Goal: Task Accomplishment & Management: Manage account settings

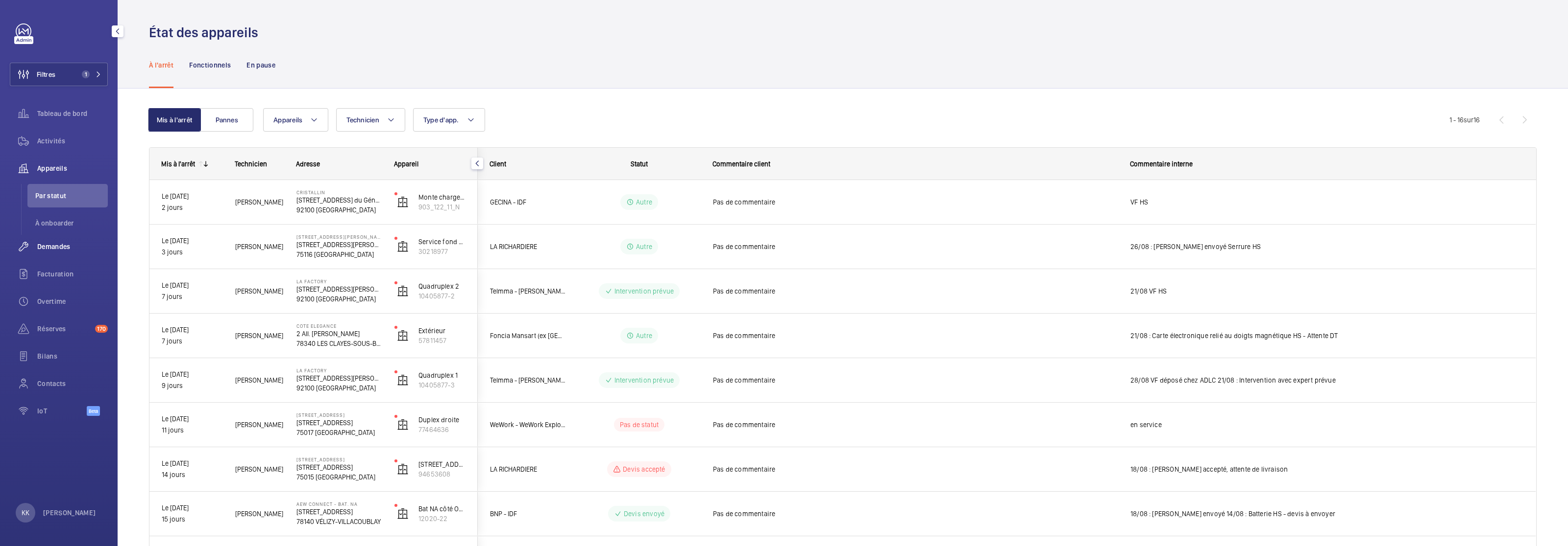
click at [49, 257] on div "Demandes" at bounding box center [58, 247] width 98 height 23
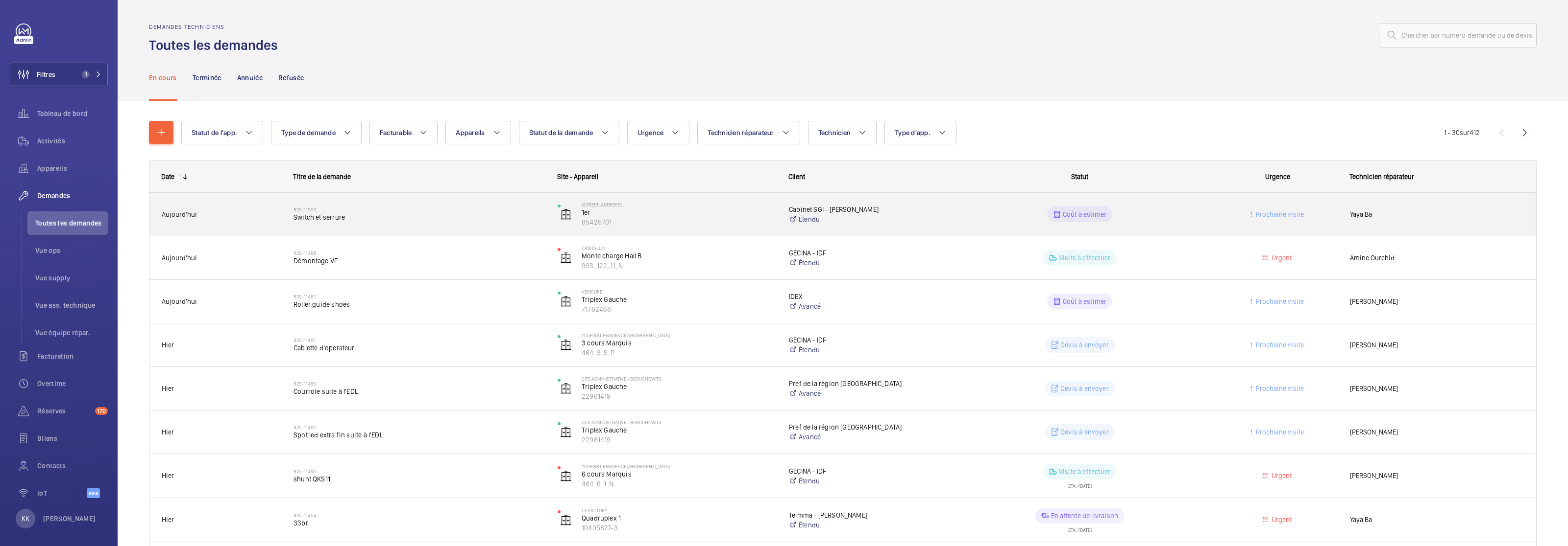
click at [363, 223] on div "R25-11500 Switch et serrure" at bounding box center [419, 214] width 251 height 28
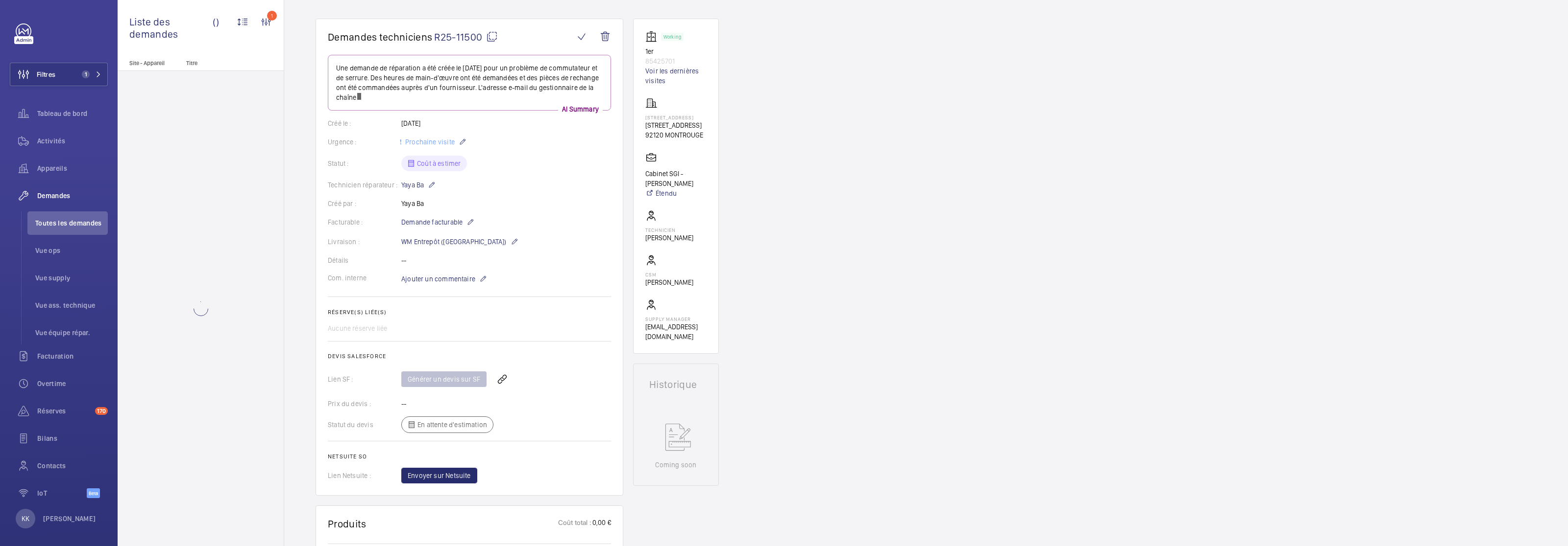
scroll to position [78, 0]
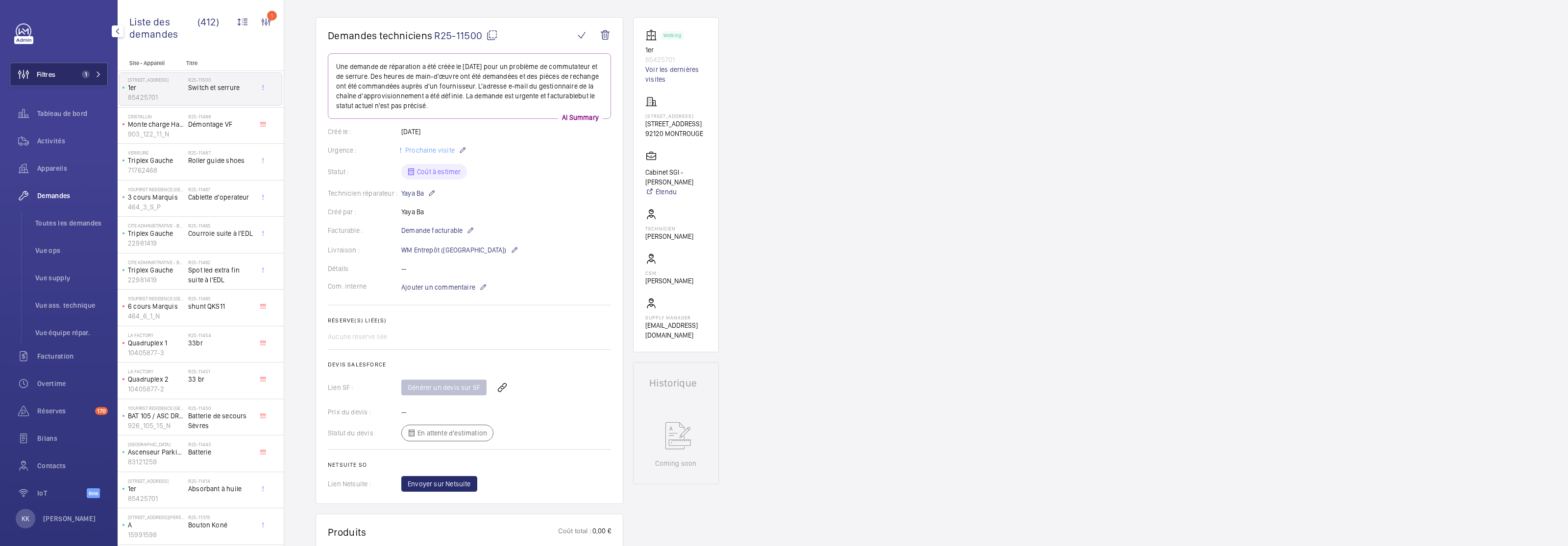
click at [56, 80] on button "Filtres 1" at bounding box center [58, 74] width 98 height 23
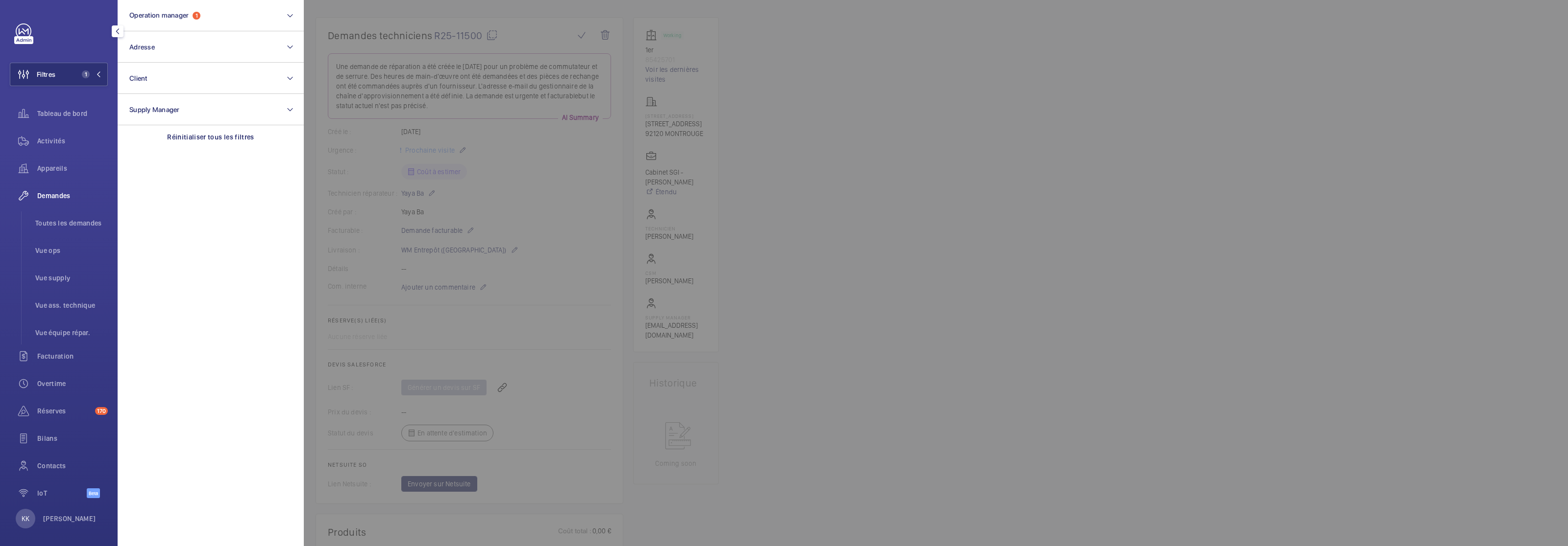
click at [358, 11] on div at bounding box center [1088, 273] width 1568 height 546
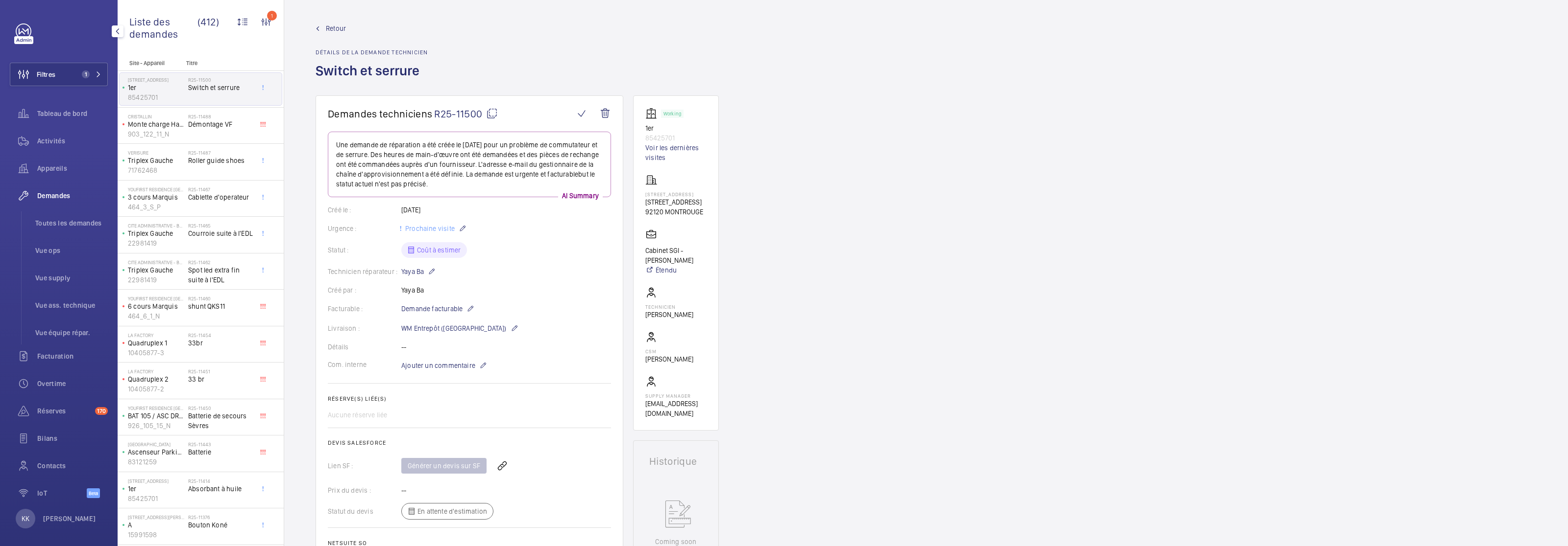
click at [343, 23] on span "Retour" at bounding box center [335, 28] width 20 height 10
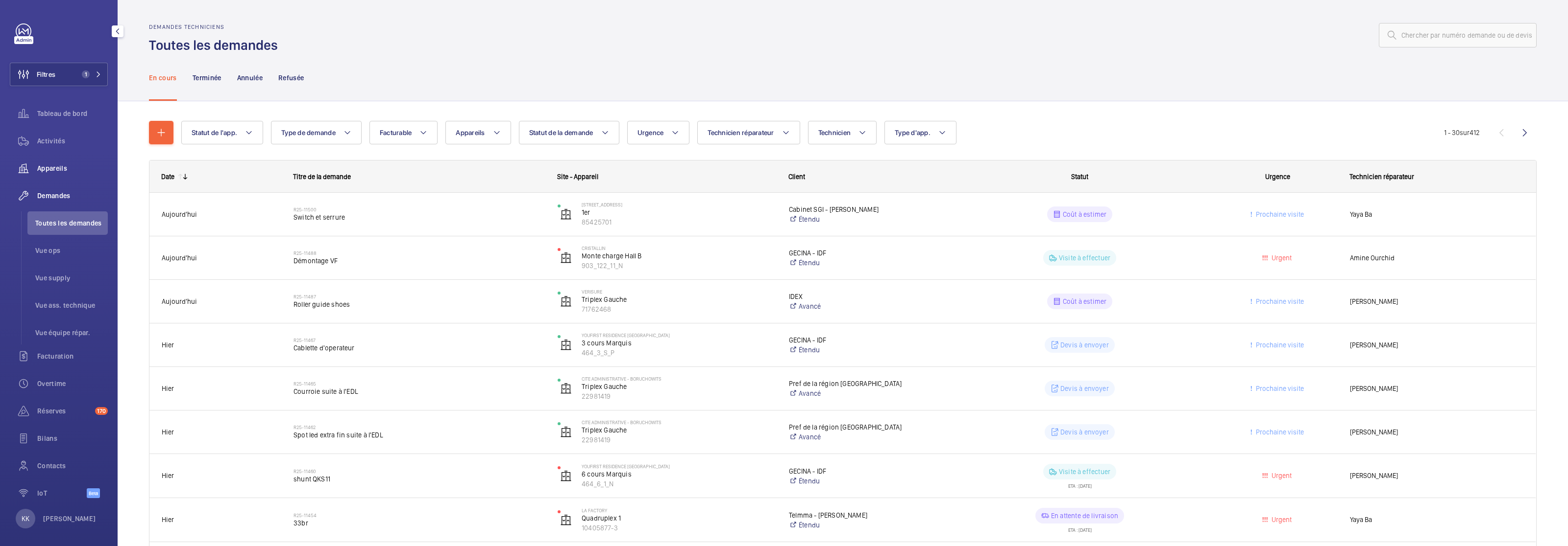
click at [56, 170] on span "Appareils" at bounding box center [72, 168] width 70 height 10
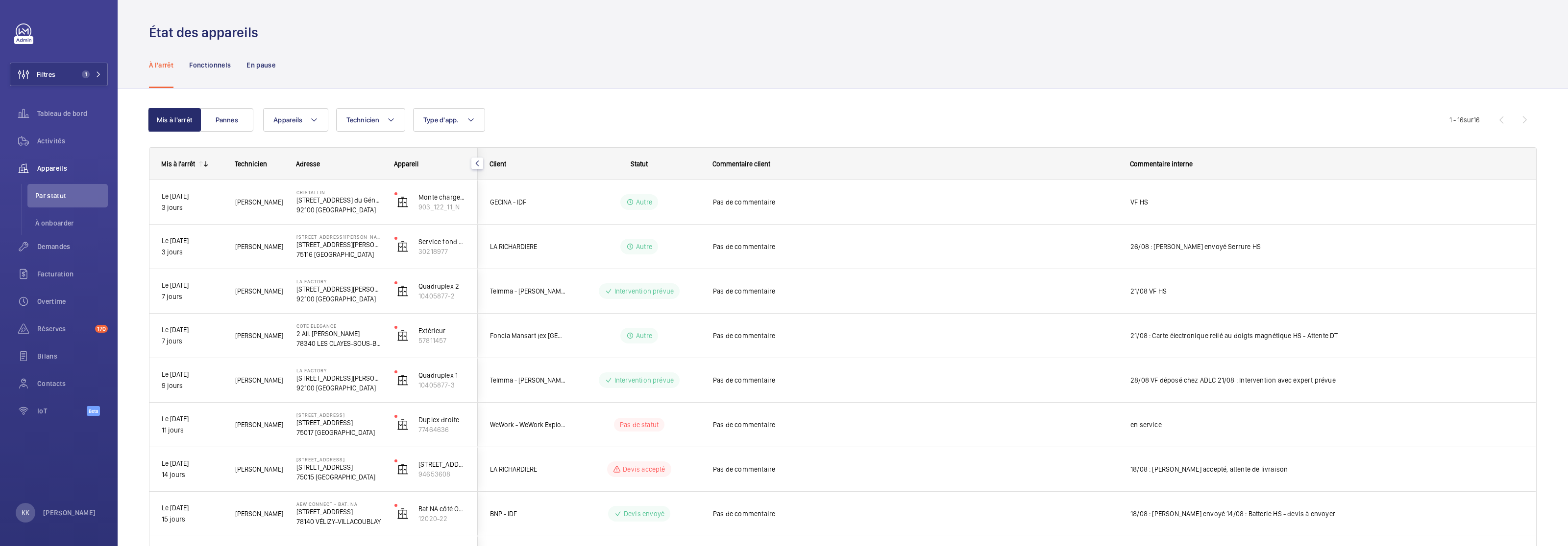
scroll to position [395, 0]
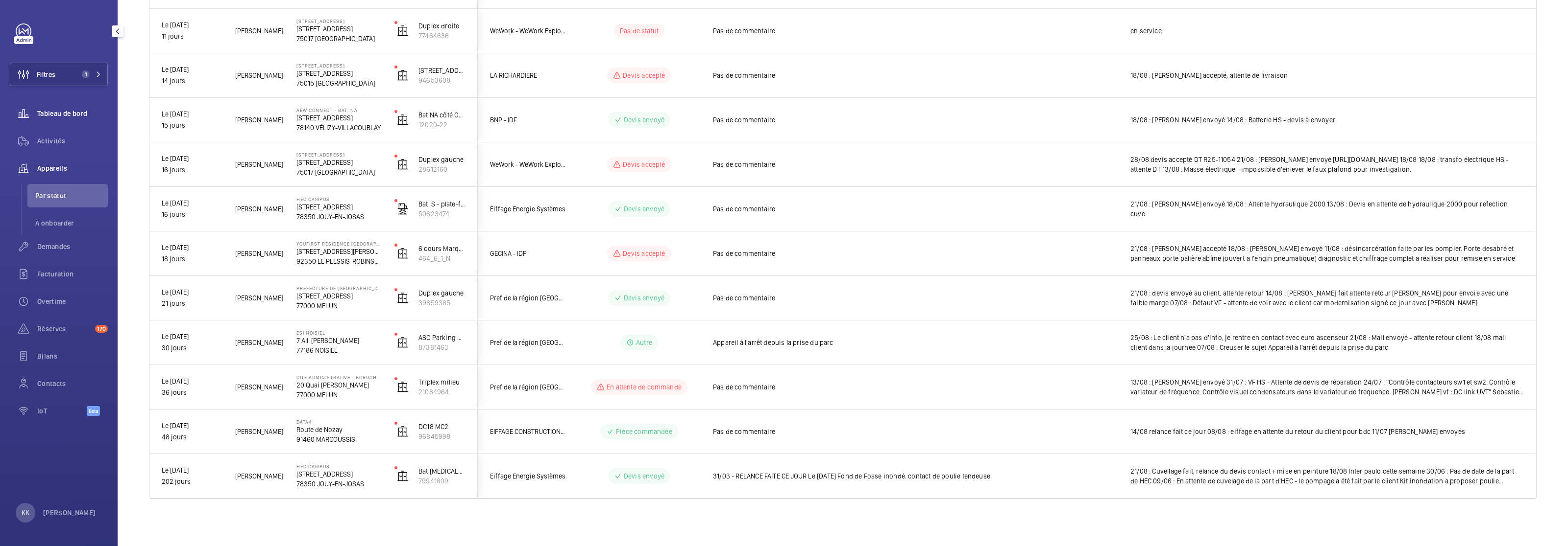
click at [62, 114] on span "Tableau de bord" at bounding box center [72, 114] width 70 height 10
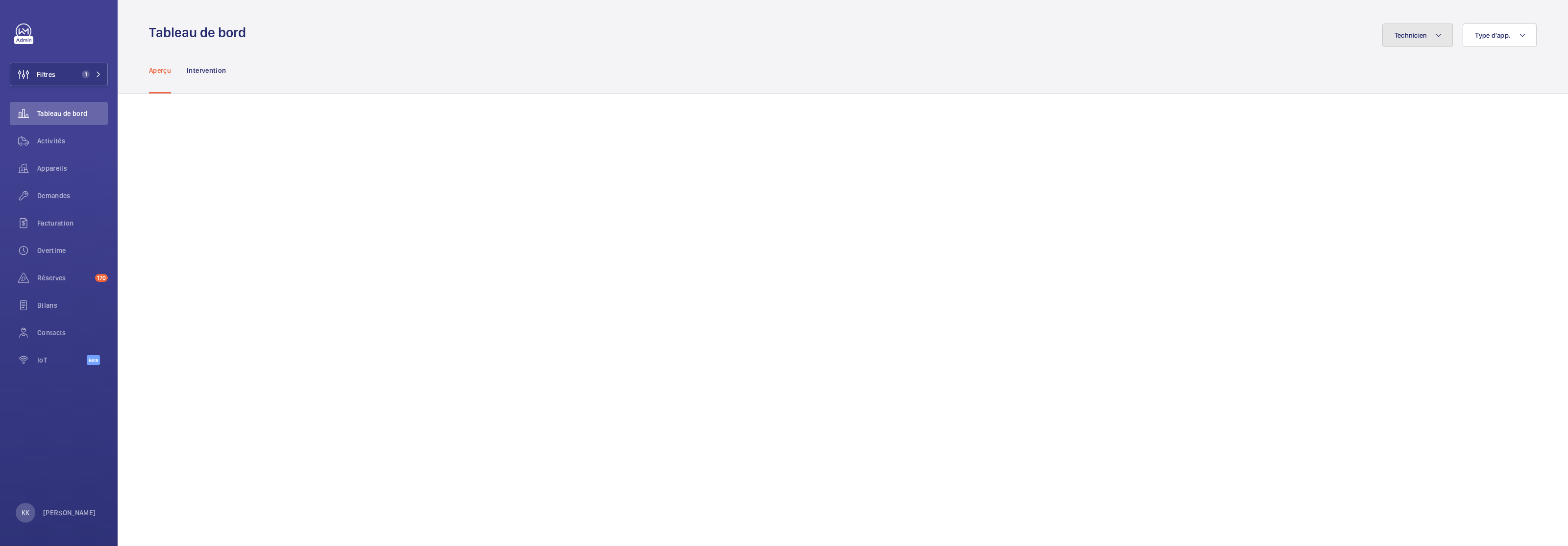
click at [1400, 38] on span "Technicien" at bounding box center [1411, 35] width 33 height 8
type input "wil"
click at [1280, 104] on label "Wil lème Joassaint" at bounding box center [1352, 101] width 171 height 23
click at [1280, 104] on input "Wil lème Joassaint" at bounding box center [1281, 101] width 19 height 19
checkbox input "true"
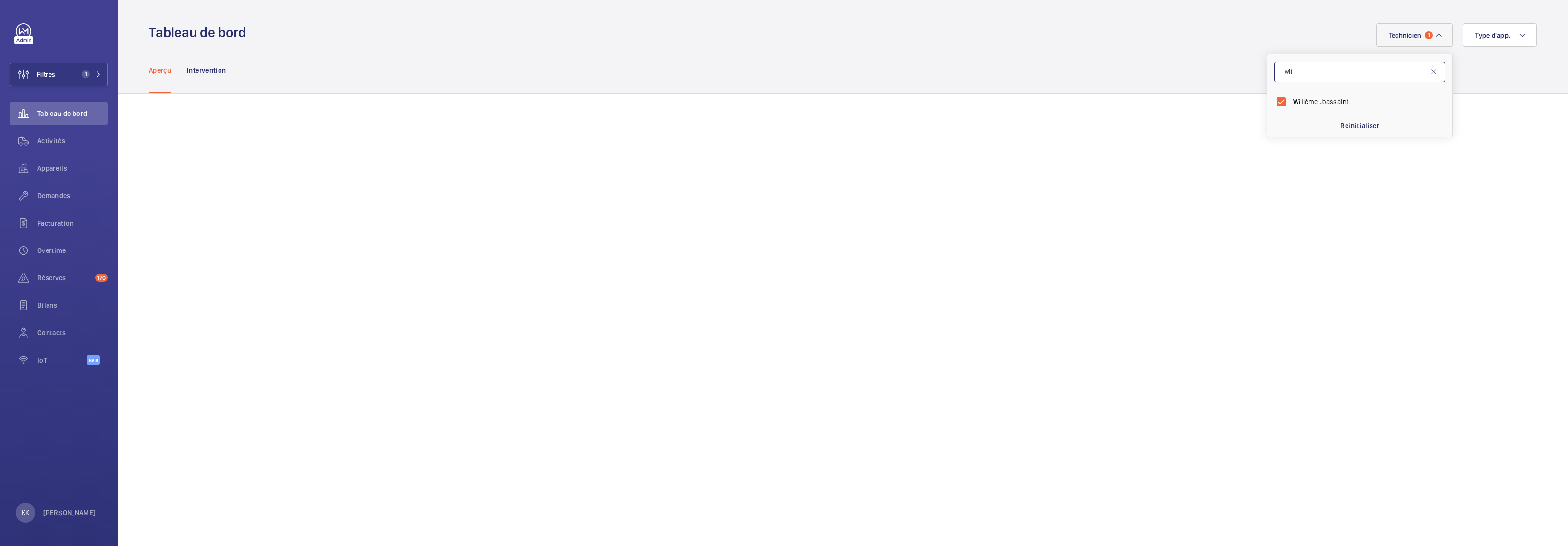
drag, startPoint x: 1302, startPoint y: 73, endPoint x: 1256, endPoint y: 73, distance: 46.0
click at [1399, 29] on button "Technicien 1" at bounding box center [1414, 35] width 77 height 23
click at [1296, 73] on input "text" at bounding box center [1359, 71] width 171 height 20
click at [1289, 102] on label "Willème Joassaint" at bounding box center [1352, 101] width 171 height 23
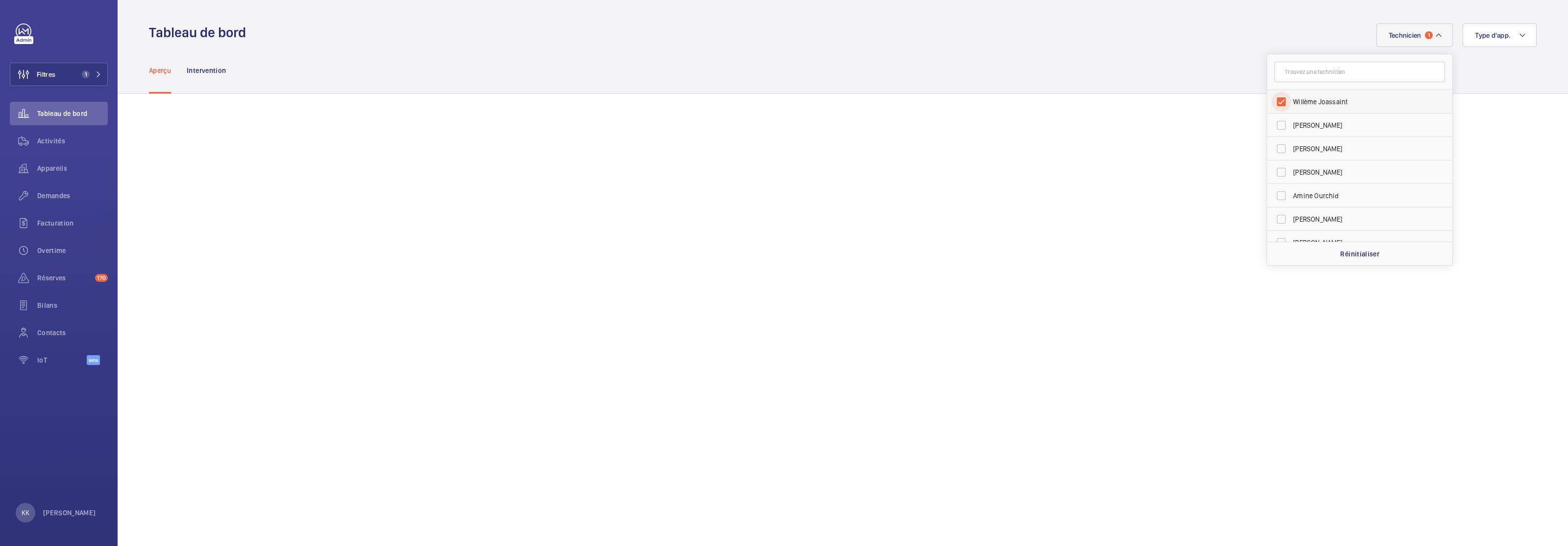
click at [1289, 102] on input "Willème Joassaint" at bounding box center [1281, 101] width 19 height 19
checkbox input "false"
click at [1291, 88] on form at bounding box center [1359, 71] width 185 height 36
click at [1291, 85] on form at bounding box center [1359, 71] width 185 height 36
click at [1329, 69] on input "text" at bounding box center [1359, 71] width 171 height 20
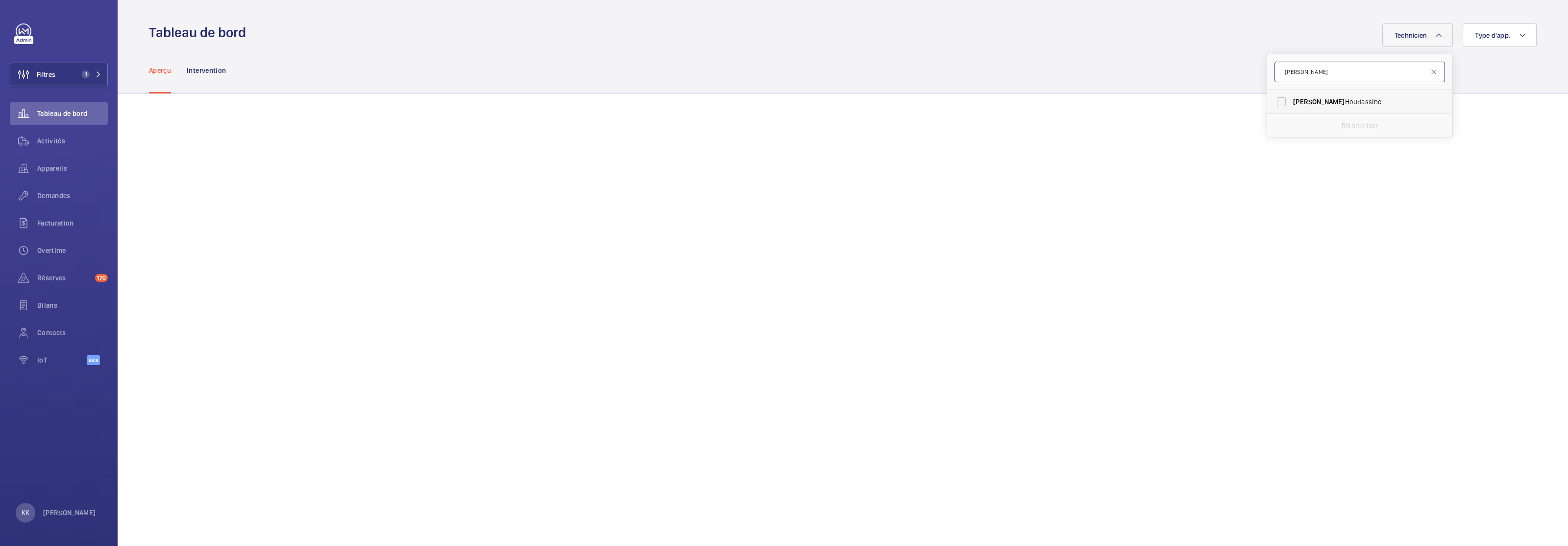
type input "[PERSON_NAME]"
click at [1312, 103] on span "[PERSON_NAME]" at bounding box center [1360, 101] width 135 height 10
click at [1291, 103] on input "[PERSON_NAME]" at bounding box center [1281, 101] width 19 height 19
click at [1287, 99] on label "[PERSON_NAME]" at bounding box center [1352, 101] width 171 height 23
click at [1287, 99] on input "[PERSON_NAME]" at bounding box center [1281, 101] width 19 height 19
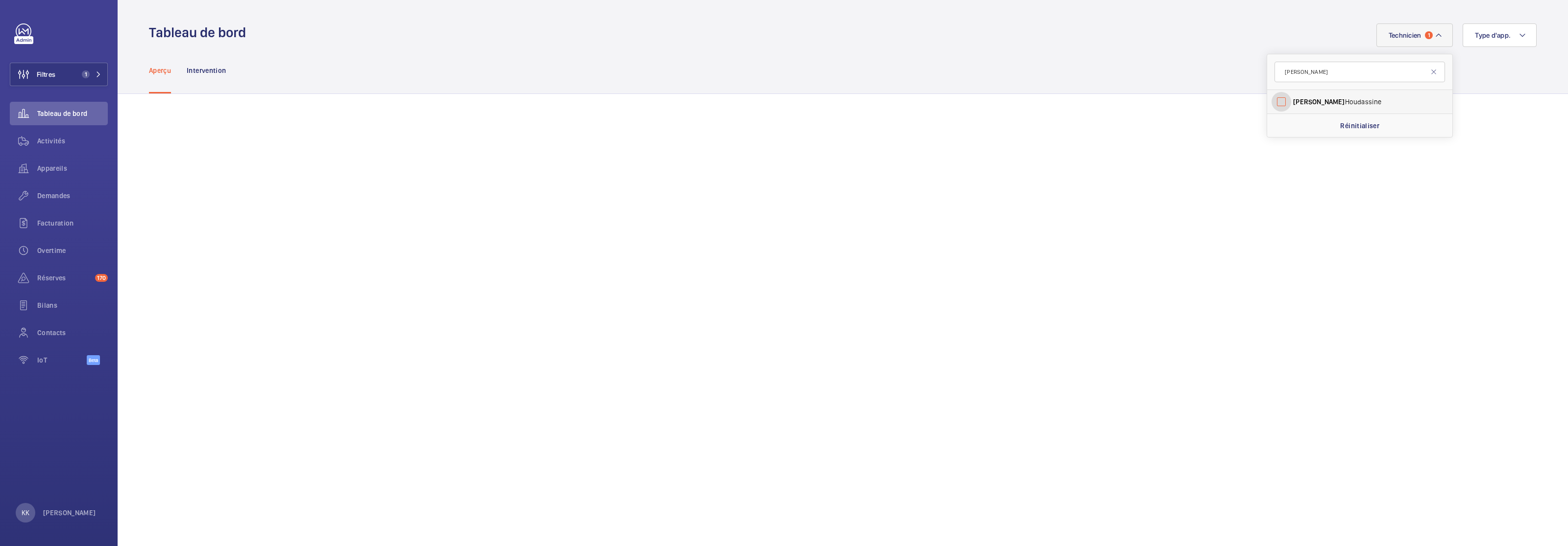
checkbox input "false"
click at [1432, 75] on mat-icon at bounding box center [1434, 72] width 8 height 8
click at [1336, 76] on input "text" at bounding box center [1359, 71] width 171 height 20
type input "ismail"
click at [1335, 94] on label "[PERSON_NAME]" at bounding box center [1352, 101] width 171 height 23
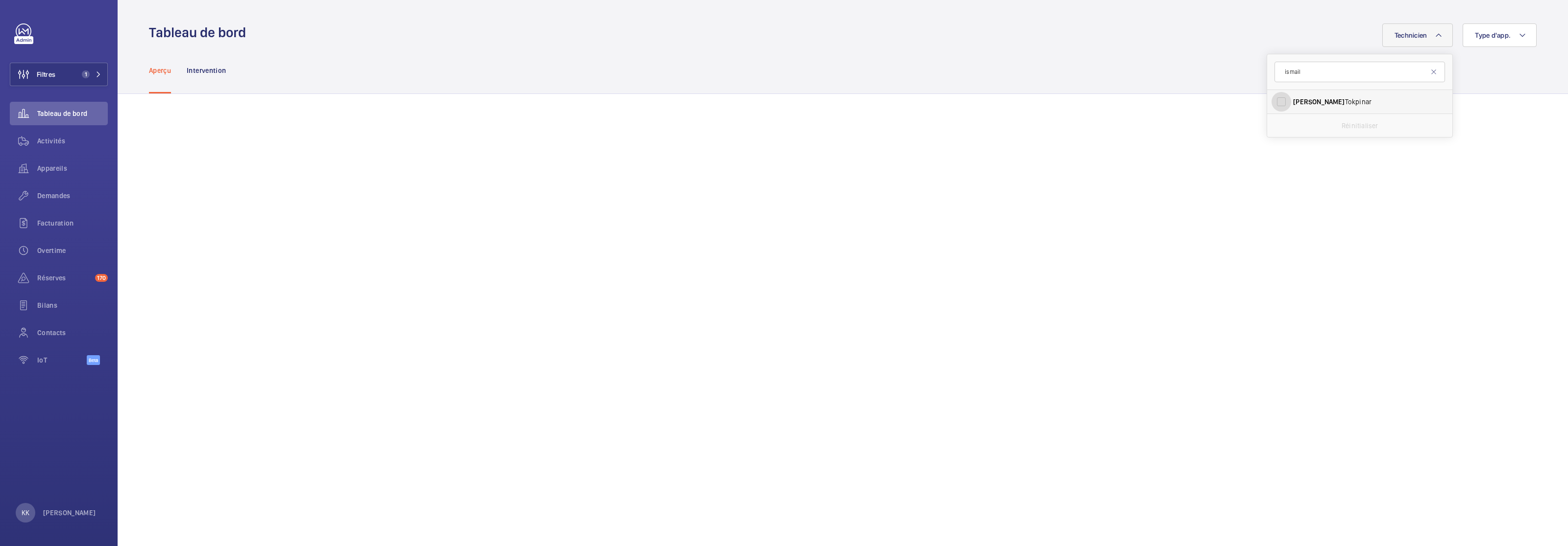
click at [1291, 94] on input "[PERSON_NAME]" at bounding box center [1281, 101] width 19 height 19
click at [1284, 108] on label "[PERSON_NAME]" at bounding box center [1352, 101] width 171 height 23
click at [1284, 108] on input "[PERSON_NAME]" at bounding box center [1281, 101] width 19 height 19
checkbox input "false"
drag, startPoint x: 1315, startPoint y: 64, endPoint x: 1251, endPoint y: 63, distance: 64.0
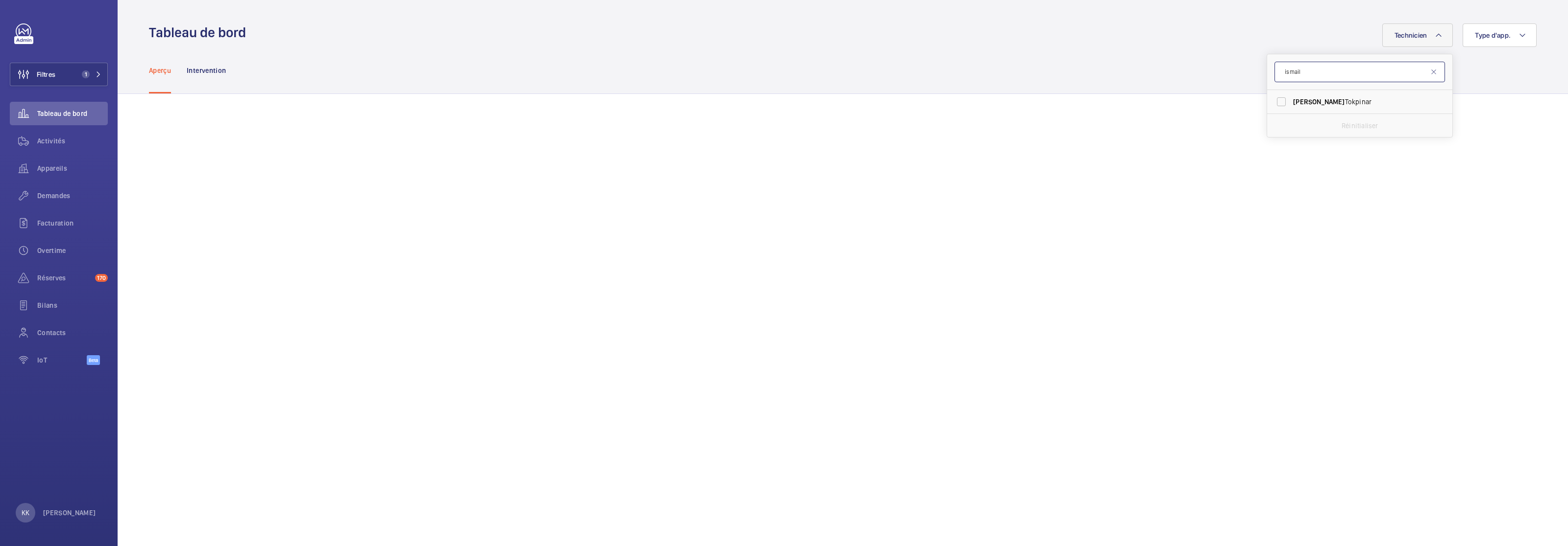
click at [1413, 40] on button "Technicien" at bounding box center [1418, 35] width 71 height 23
click at [1373, 70] on input "text" at bounding box center [1359, 71] width 171 height 20
type input "sebas"
click at [1378, 100] on span "[PERSON_NAME]" at bounding box center [1360, 101] width 135 height 10
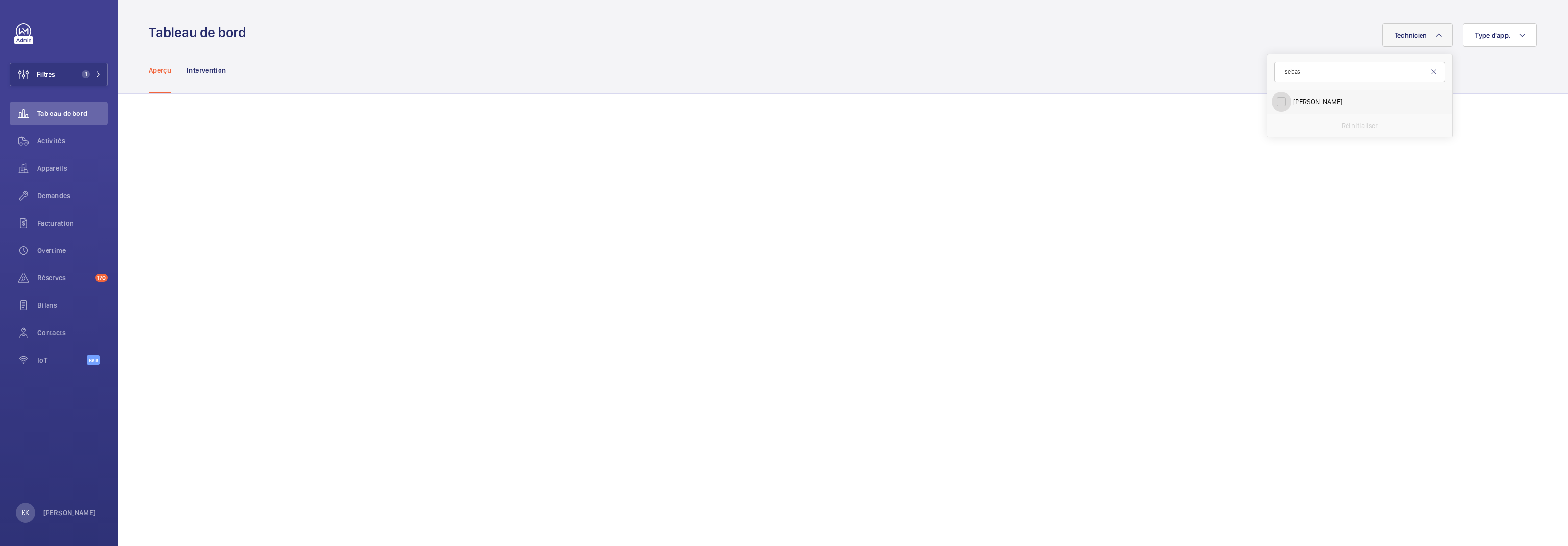
click at [1291, 100] on input "[PERSON_NAME]" at bounding box center [1281, 101] width 19 height 19
click at [1328, 109] on label "[PERSON_NAME]" at bounding box center [1352, 101] width 171 height 23
click at [1291, 109] on input "[PERSON_NAME]" at bounding box center [1281, 101] width 19 height 19
checkbox input "false"
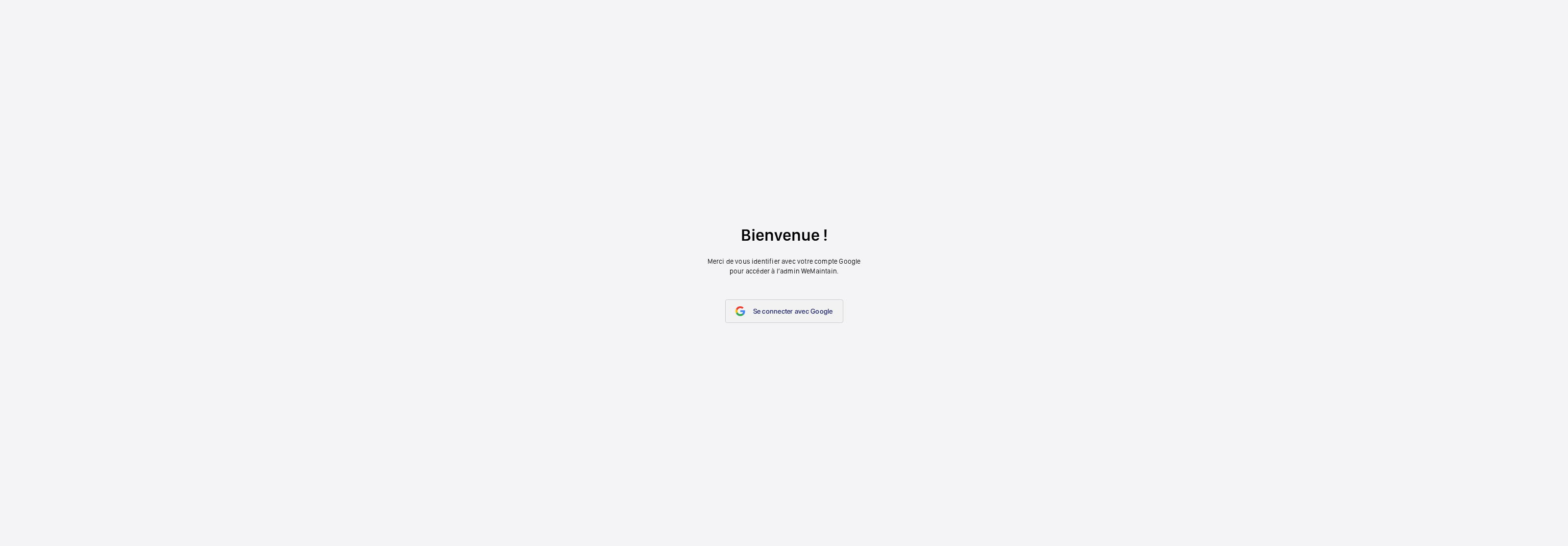
click at [753, 304] on link "Se connecter avec Google" at bounding box center [784, 312] width 118 height 23
